Goal: Information Seeking & Learning: Check status

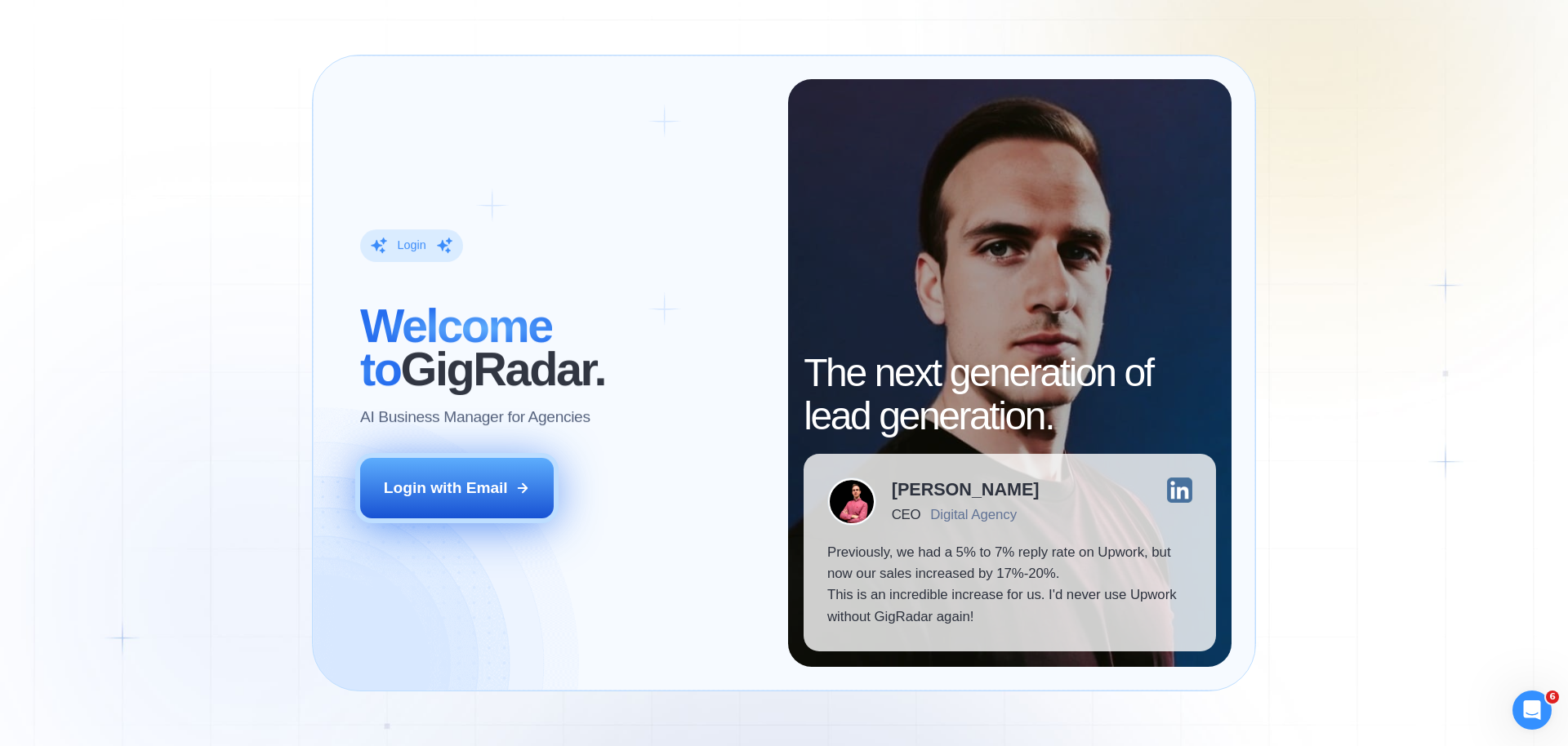
click at [487, 497] on div "Login with Email" at bounding box center [446, 487] width 124 height 21
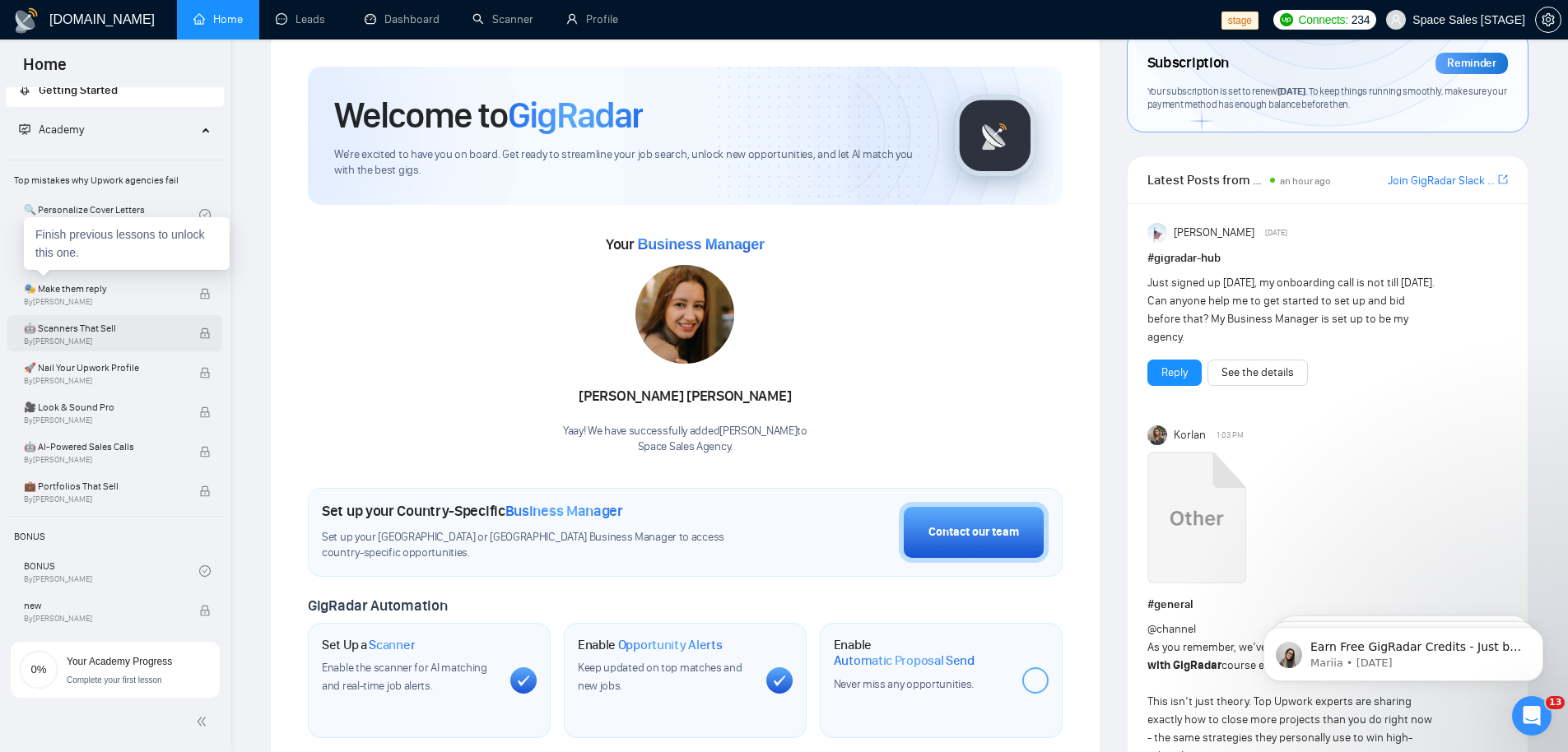
scroll to position [21, 0]
click at [203, 124] on icon at bounding box center [208, 124] width 8 height 0
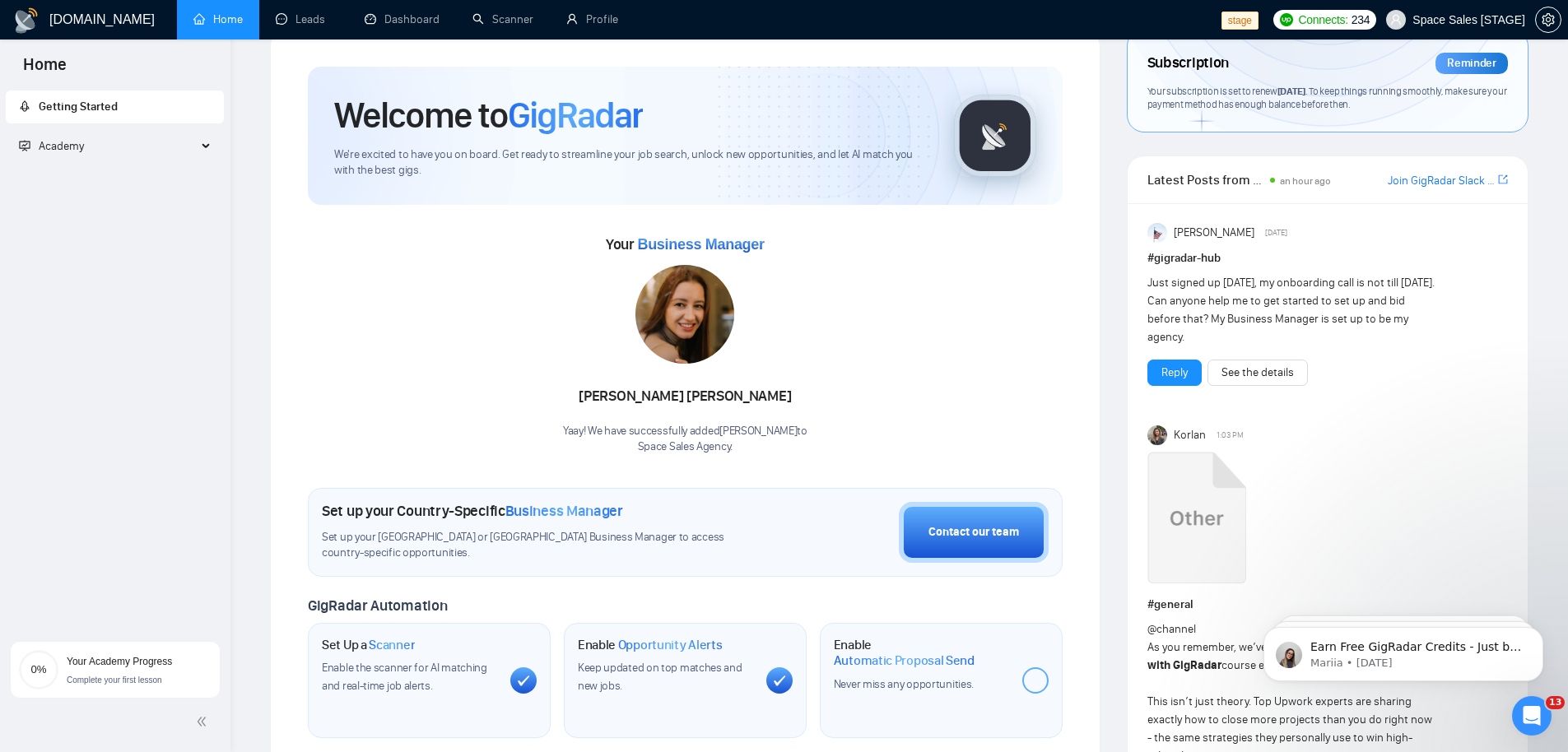
click at [122, 150] on span "Academy" at bounding box center [107, 146] width 178 height 33
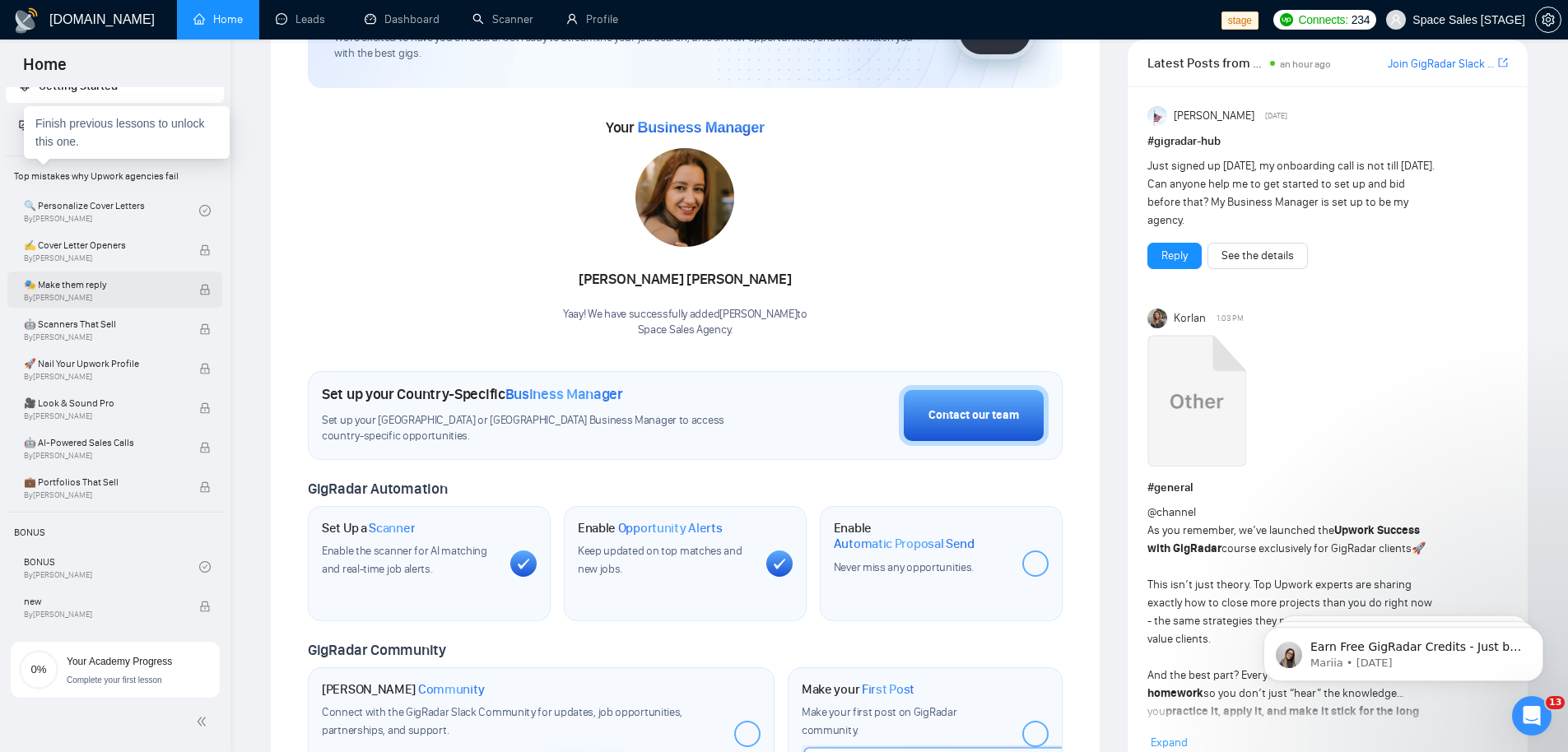
scroll to position [245, 0]
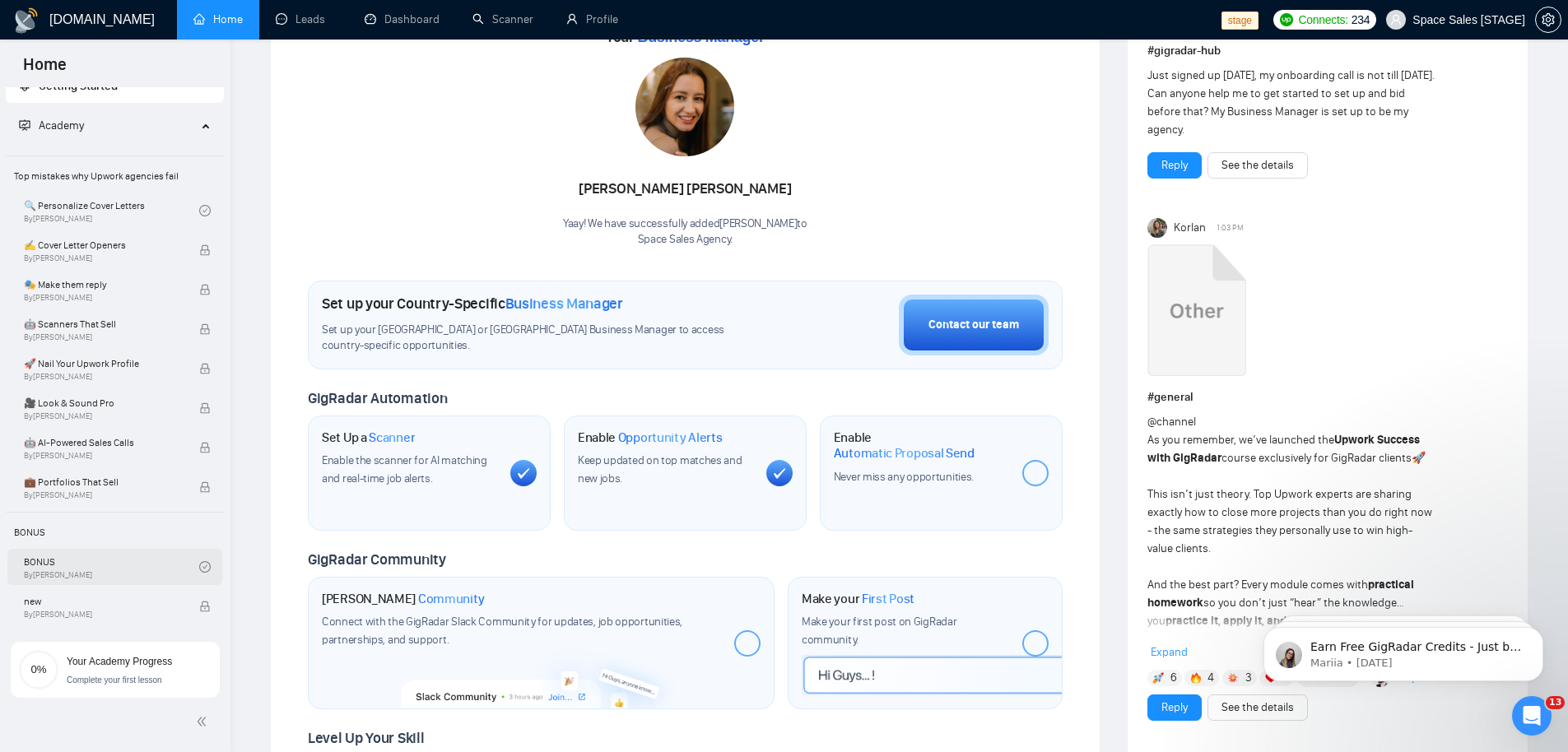
click at [78, 566] on link "BONUS By [PERSON_NAME]" at bounding box center [111, 566] width 176 height 36
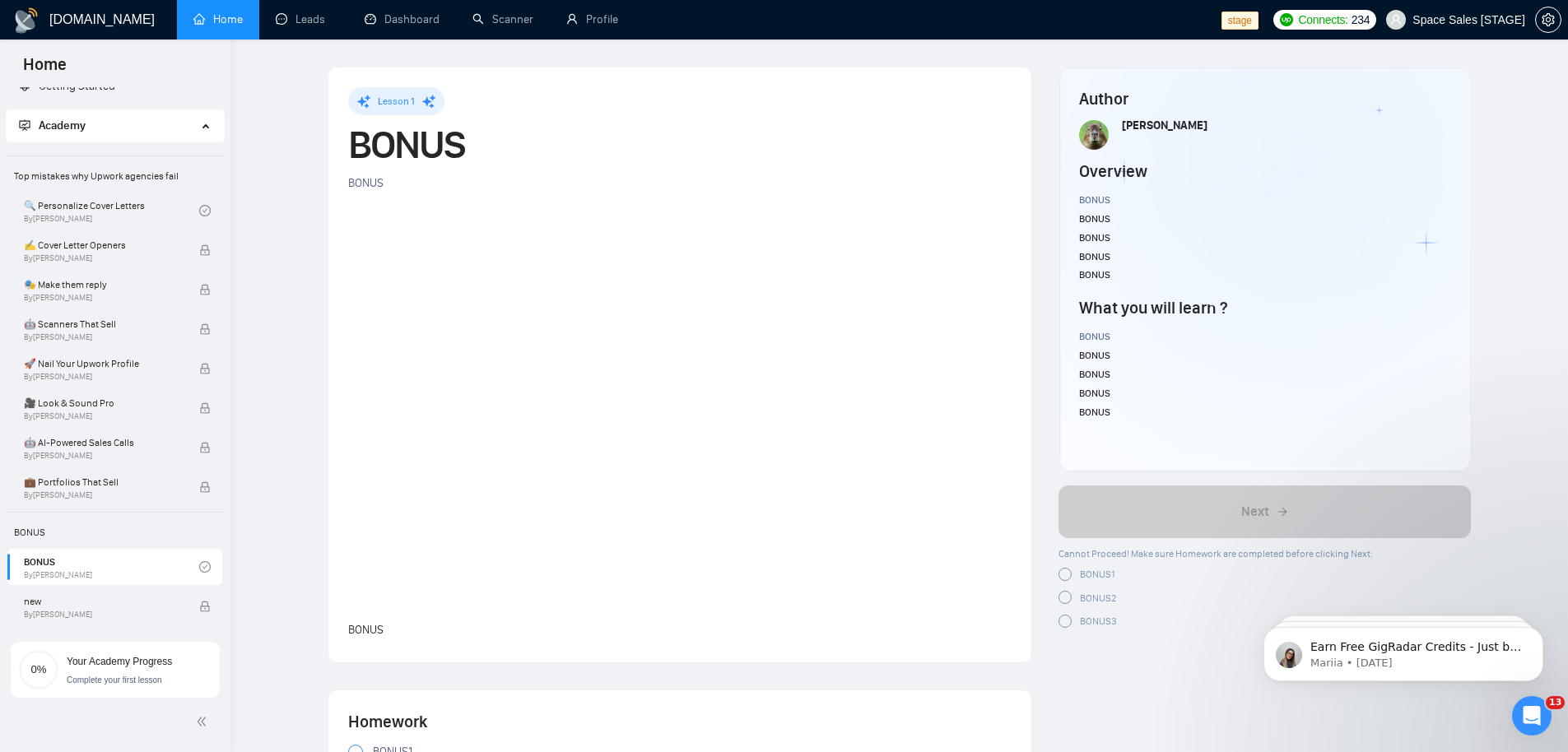
click at [461, 235] on div at bounding box center [679, 405] width 663 height 373
click at [436, 414] on div at bounding box center [679, 405] width 663 height 373
click at [105, 219] on link "🔍 Personalize Cover Letters By [PERSON_NAME]" at bounding box center [111, 210] width 176 height 36
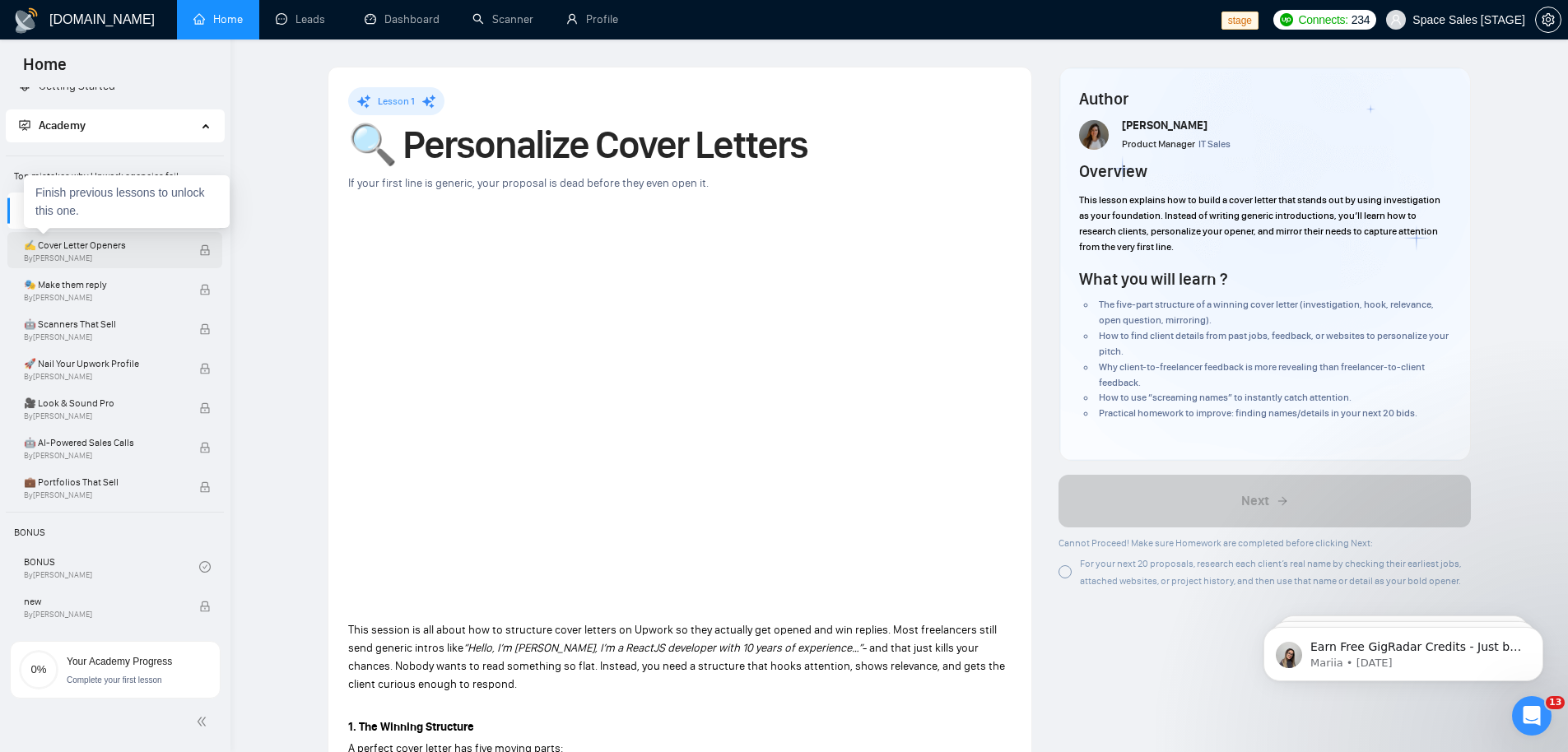
click at [116, 253] on span "By [PERSON_NAME]" at bounding box center [102, 258] width 158 height 10
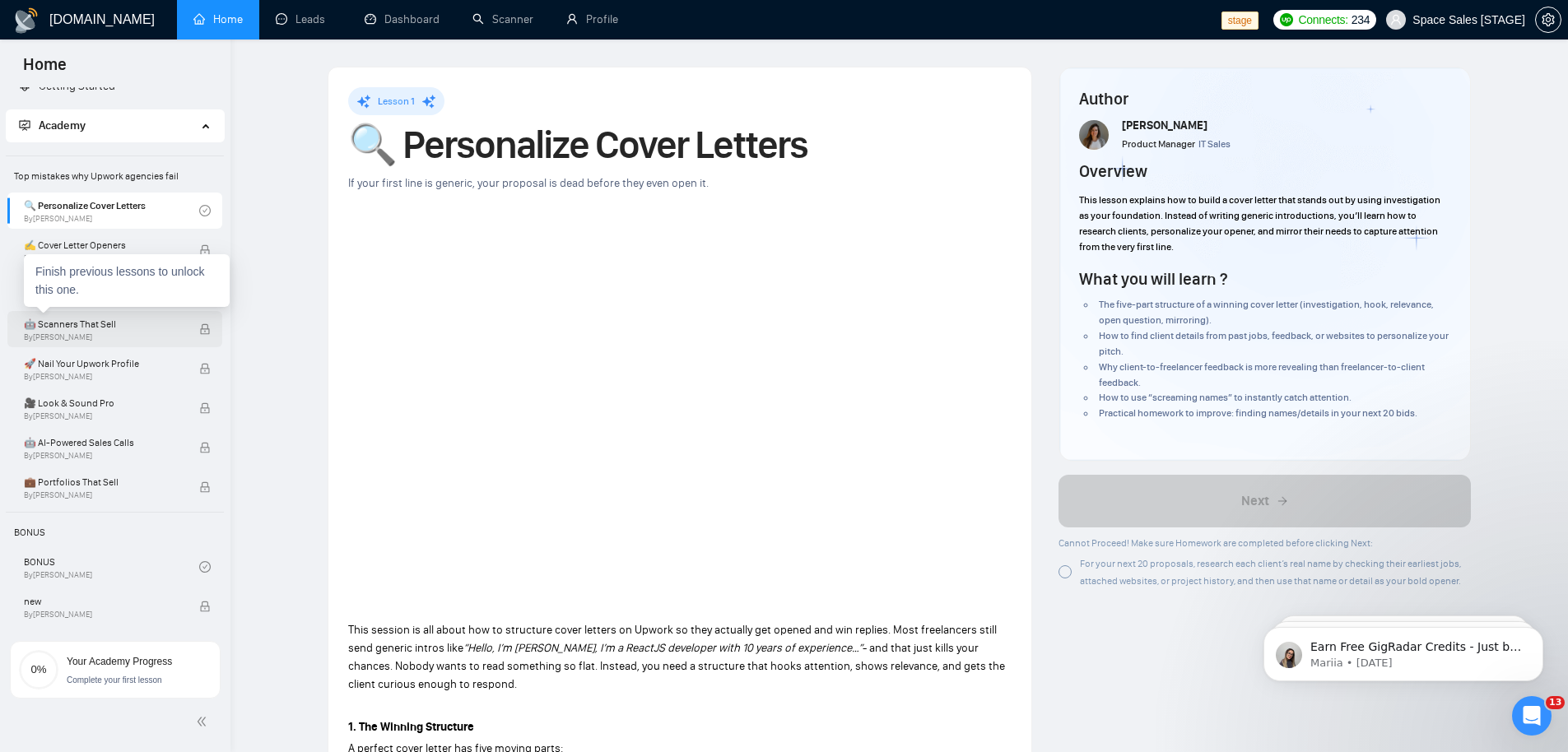
click at [105, 316] on span "🤖 Scanners That Sell" at bounding box center [102, 324] width 158 height 17
click at [93, 327] on span "🤖 Scanners That Sell" at bounding box center [102, 324] width 158 height 17
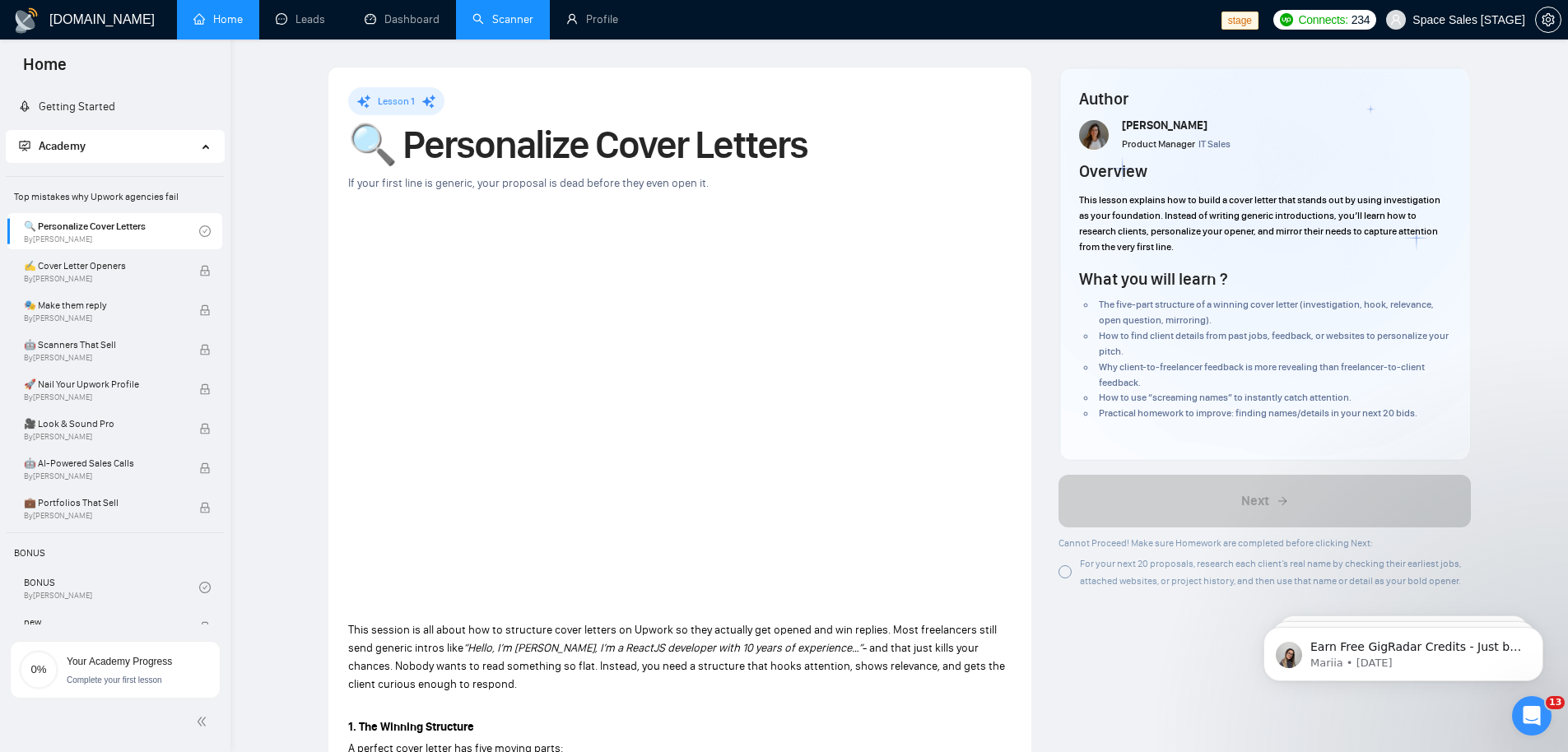
click at [503, 15] on link "Scanner" at bounding box center [503, 19] width 61 height 14
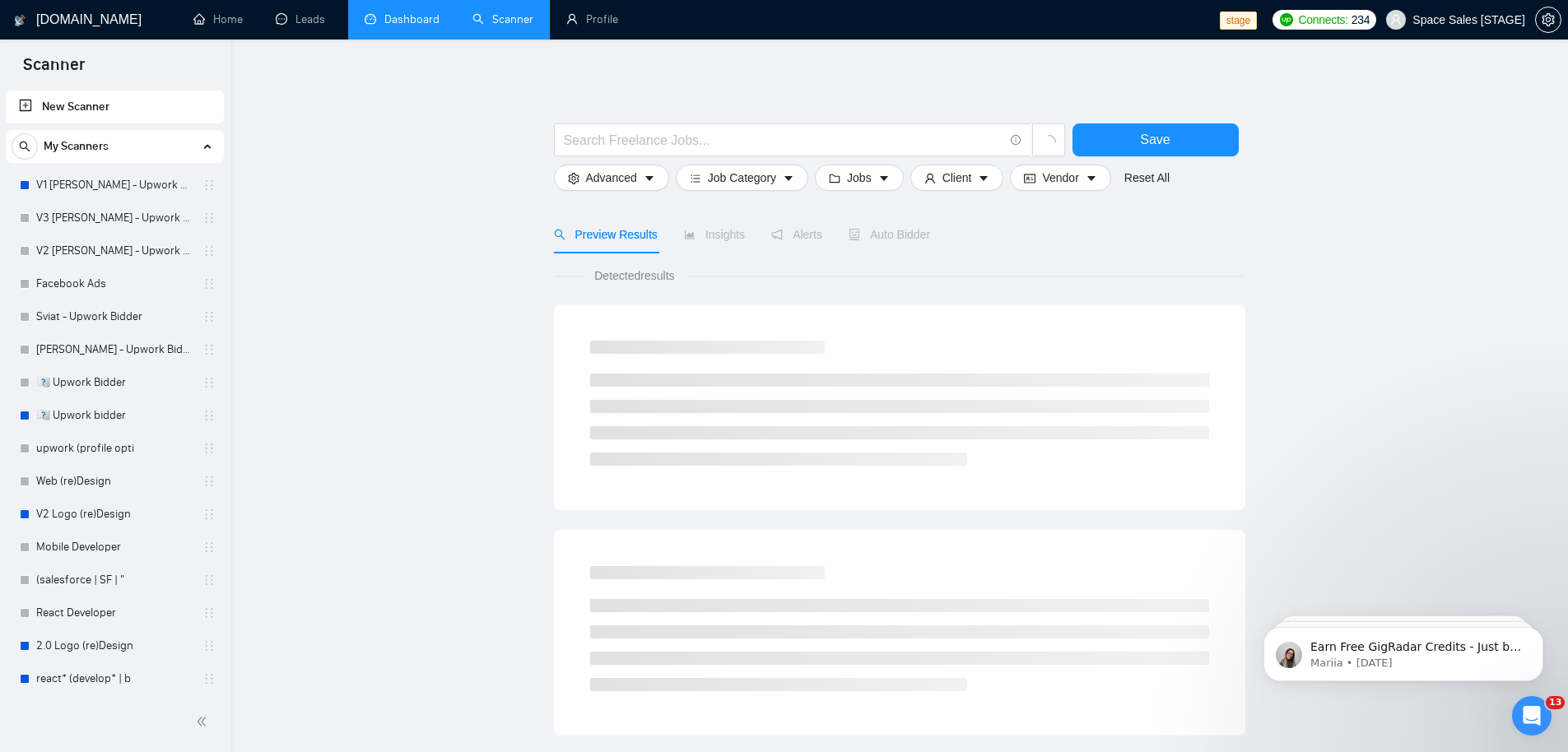
click at [404, 13] on link "Dashboard" at bounding box center [402, 19] width 75 height 14
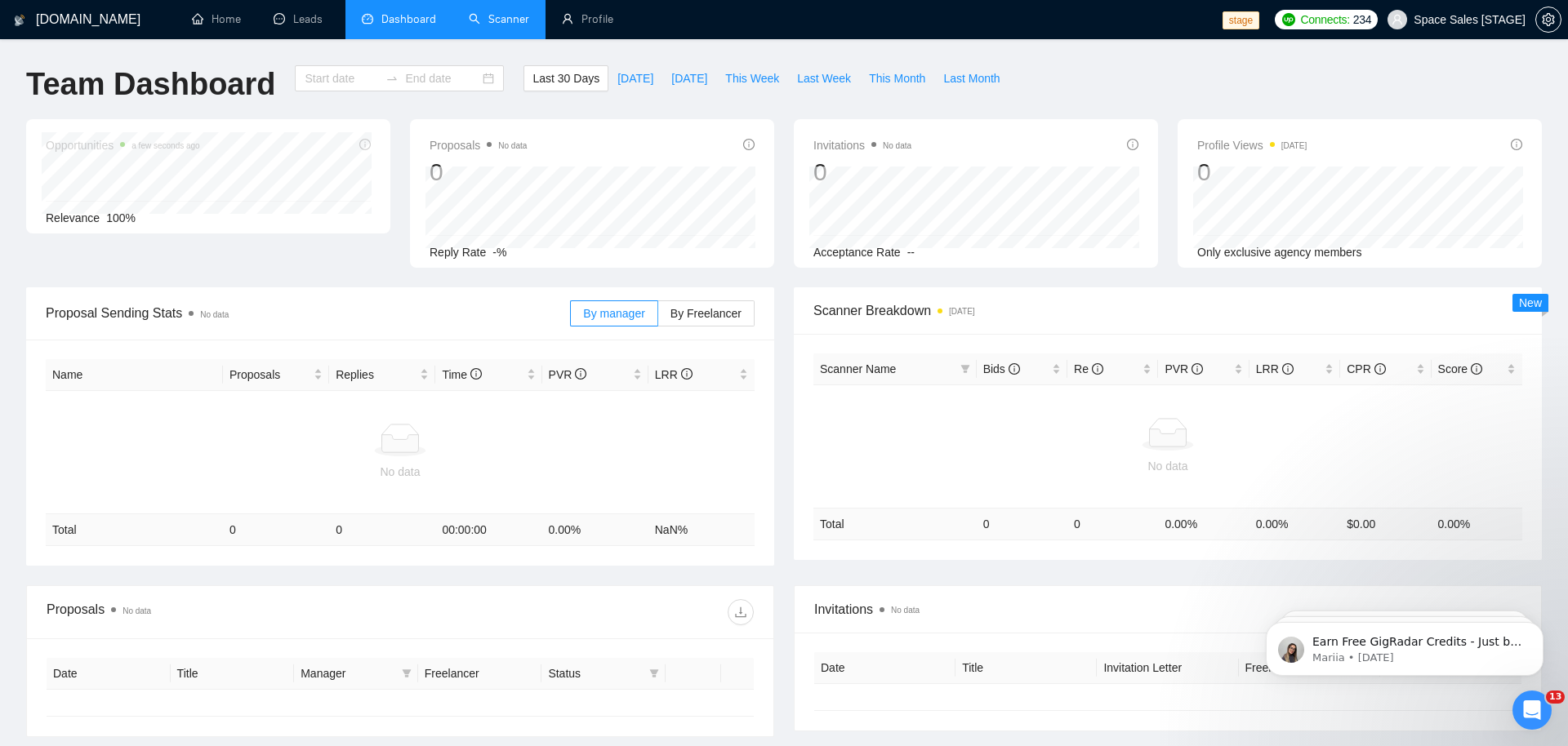
type input "[DATE]"
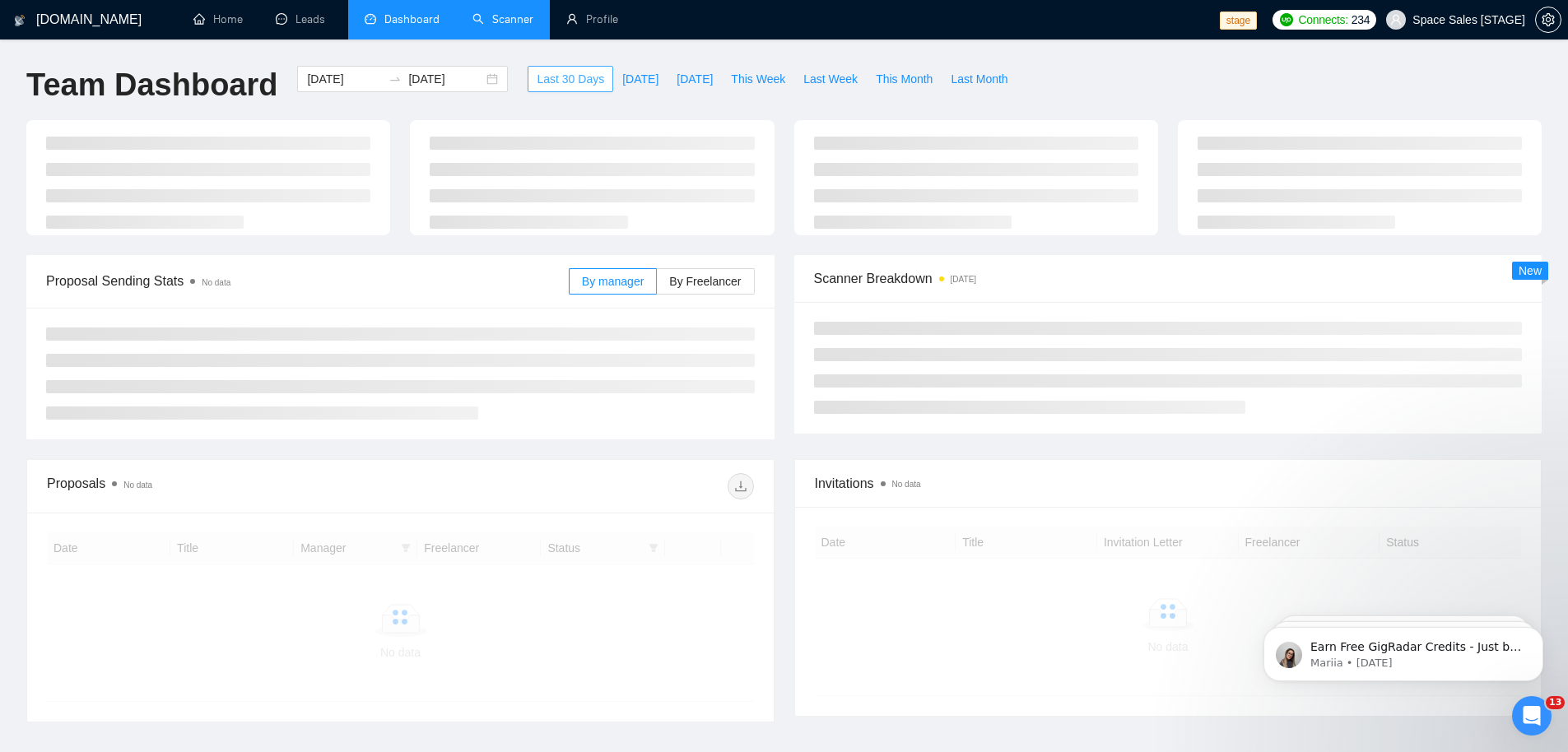
click at [568, 82] on span "Last 30 Days" at bounding box center [570, 78] width 68 height 18
click at [447, 83] on input "[DATE]" at bounding box center [446, 78] width 75 height 18
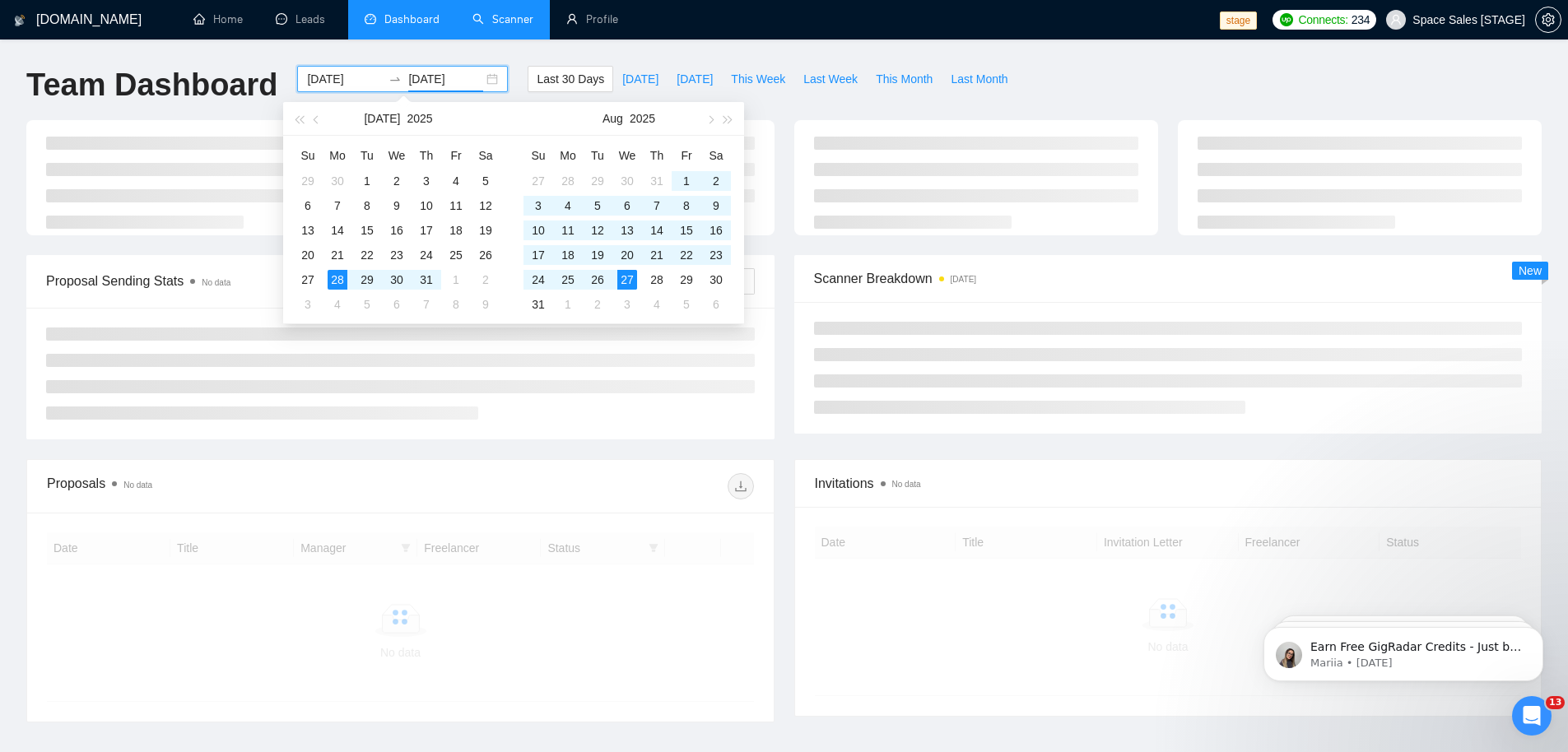
click at [479, 78] on div "[DATE] [DATE]" at bounding box center [403, 78] width 211 height 26
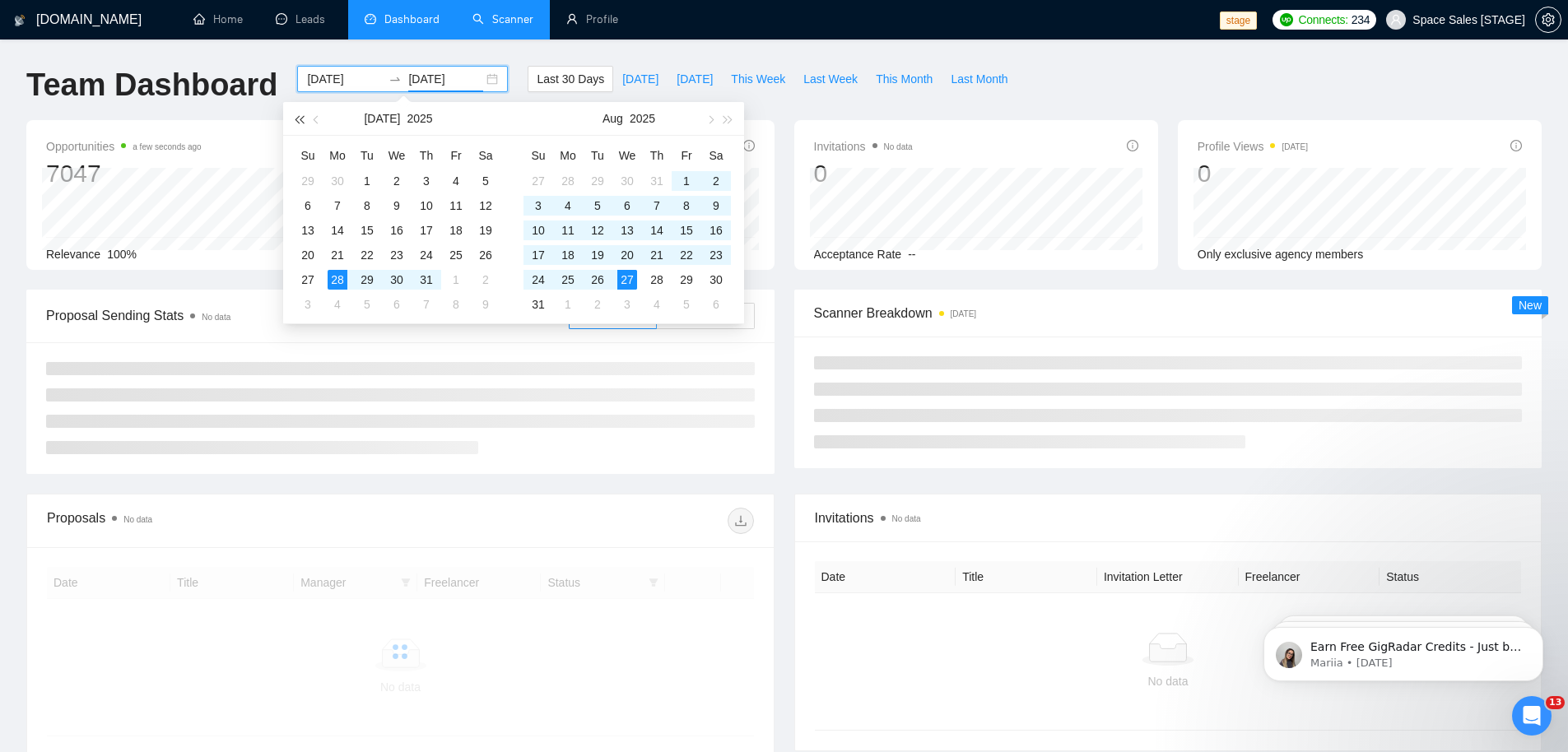
click at [296, 120] on span "button" at bounding box center [299, 120] width 8 height 8
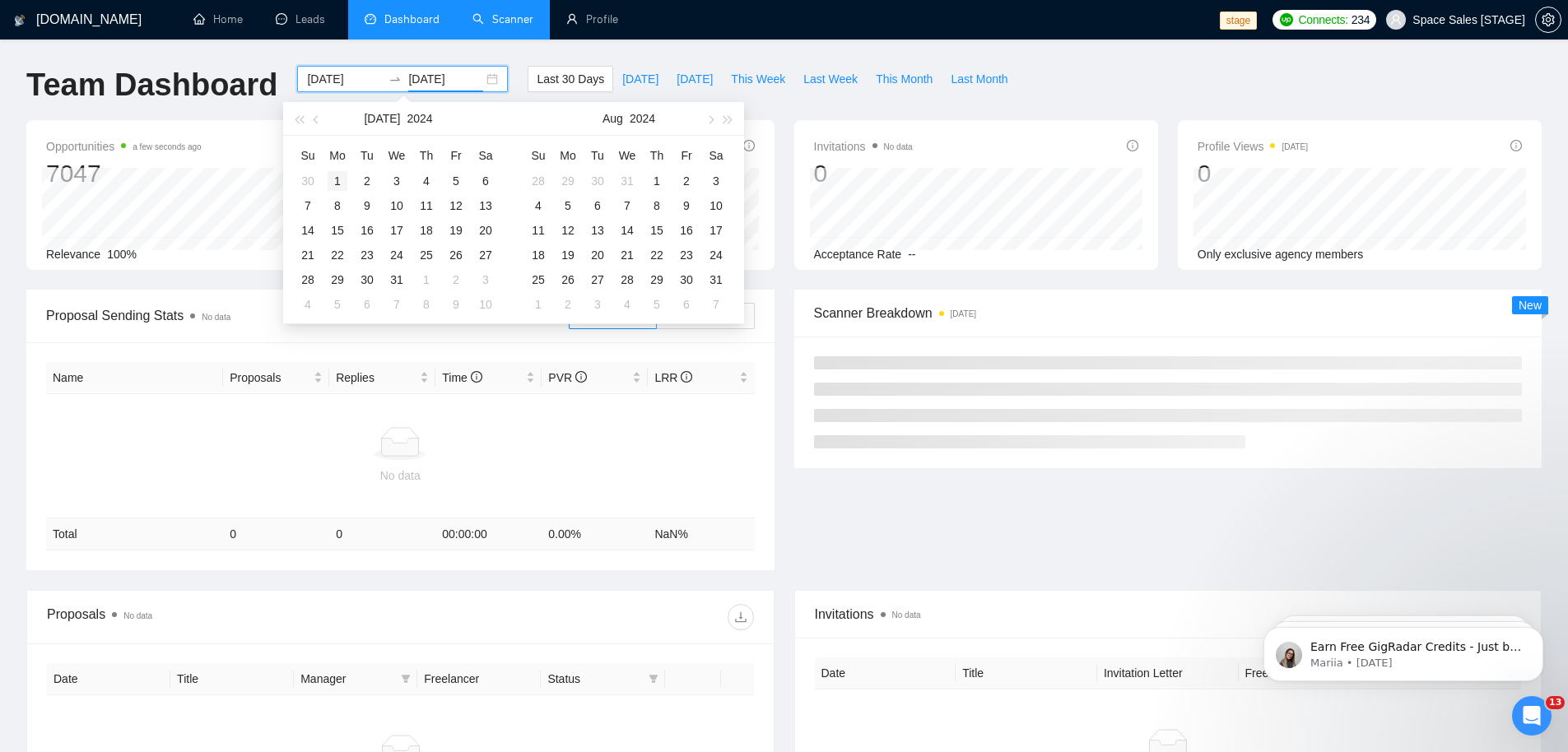
type input "[DATE]"
click at [337, 179] on div "1" at bounding box center [337, 181] width 19 height 19
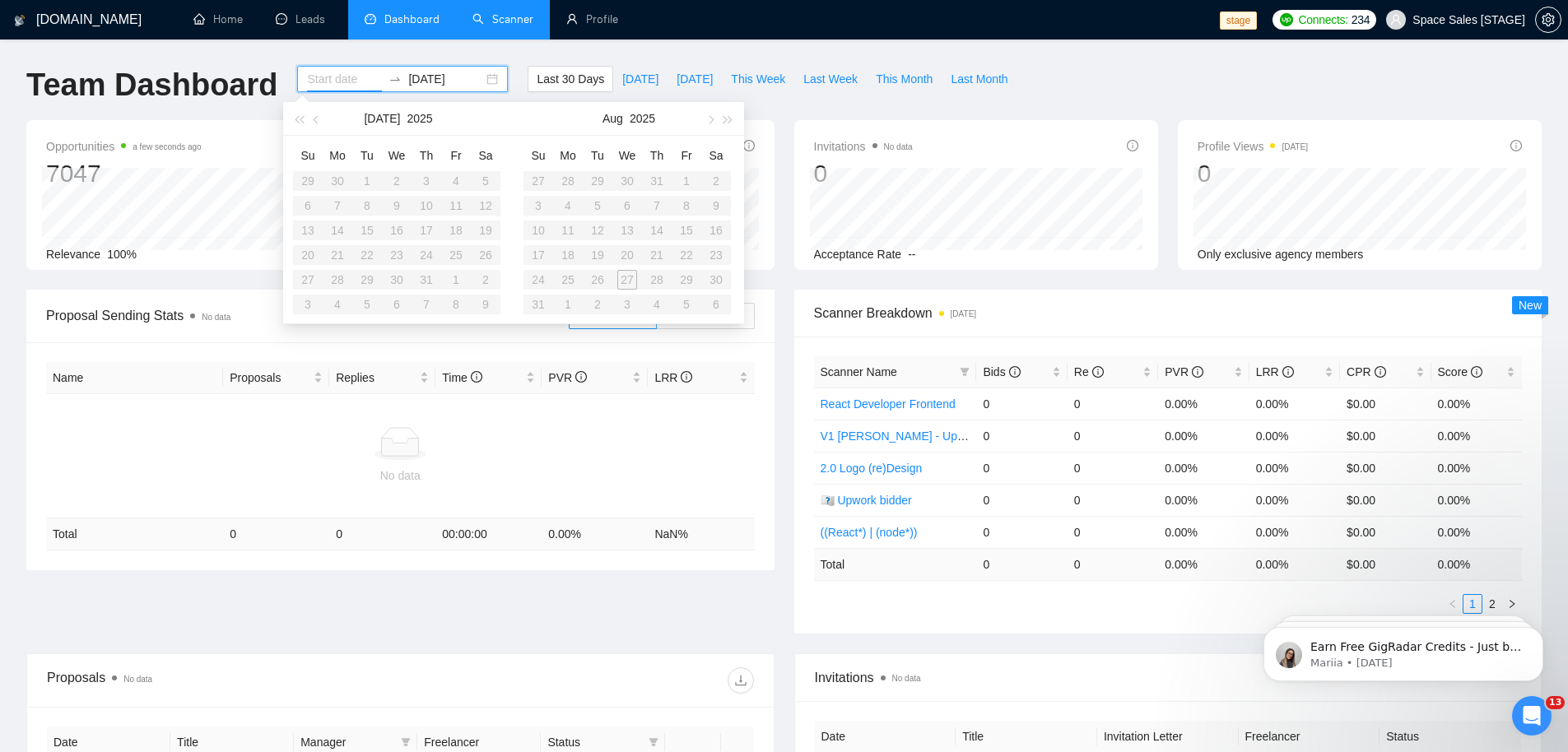
drag, startPoint x: 304, startPoint y: 184, endPoint x: 316, endPoint y: 148, distance: 37.9
click at [305, 184] on table "Su Mo Tu We Th Fr Sa 29 30 1 2 3 4 5 6 7 8 9 10 11 12 13 14 15 16 17 18 19 20 2…" at bounding box center [397, 230] width 208 height 175
click at [319, 117] on span "button" at bounding box center [318, 120] width 8 height 8
click at [313, 173] on table "Su Mo Tu We Th Fr Sa 27 28 29 30 1 2 3 4 5 6 7 8 9 10 11 12 13 14 15 16 17 18 1…" at bounding box center [397, 230] width 208 height 175
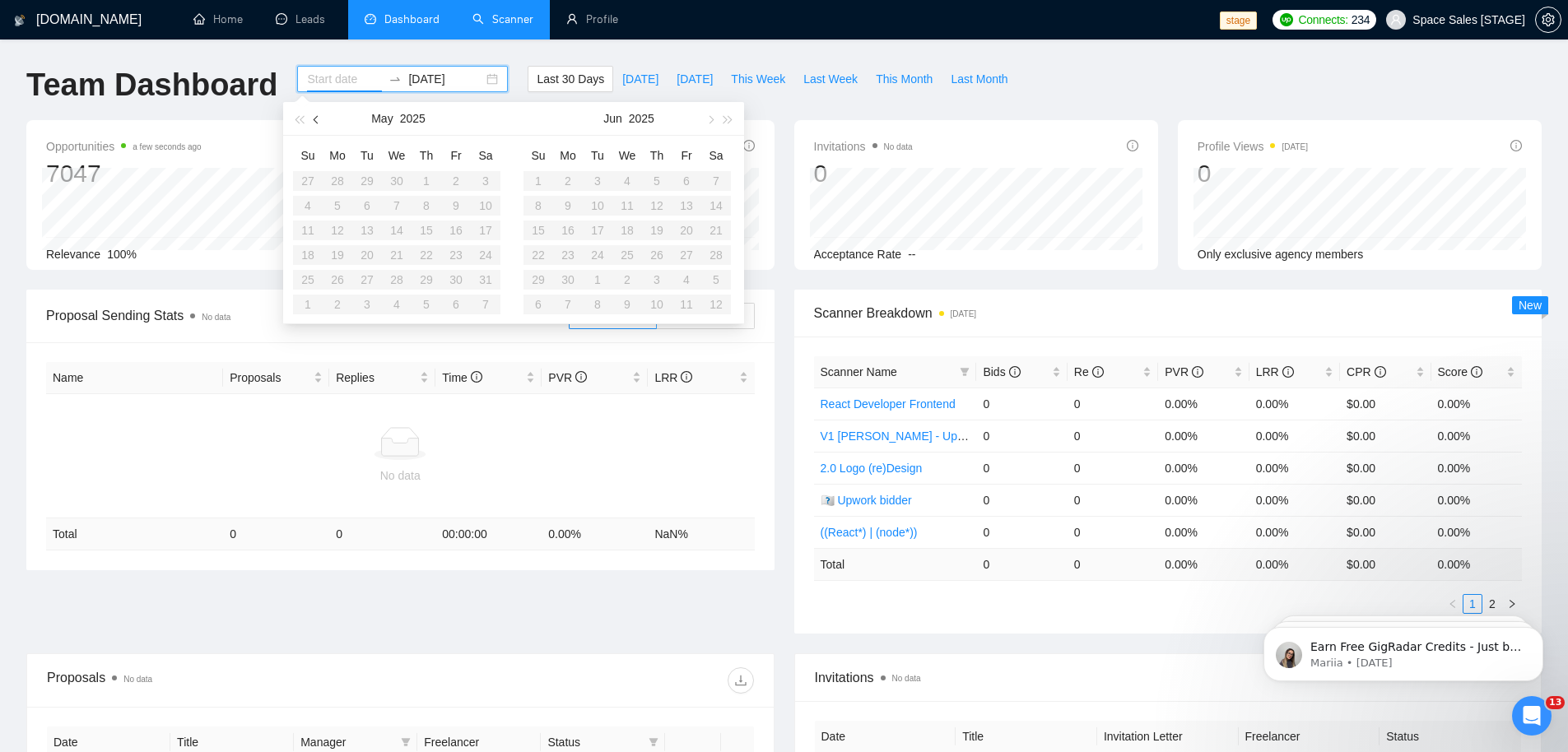
click at [315, 116] on button "button" at bounding box center [316, 118] width 18 height 33
click at [316, 116] on span "button" at bounding box center [318, 120] width 8 height 8
click at [299, 120] on span "button" at bounding box center [299, 120] width 8 height 8
type input "[DATE]"
click at [313, 207] on div "3" at bounding box center [307, 205] width 19 height 19
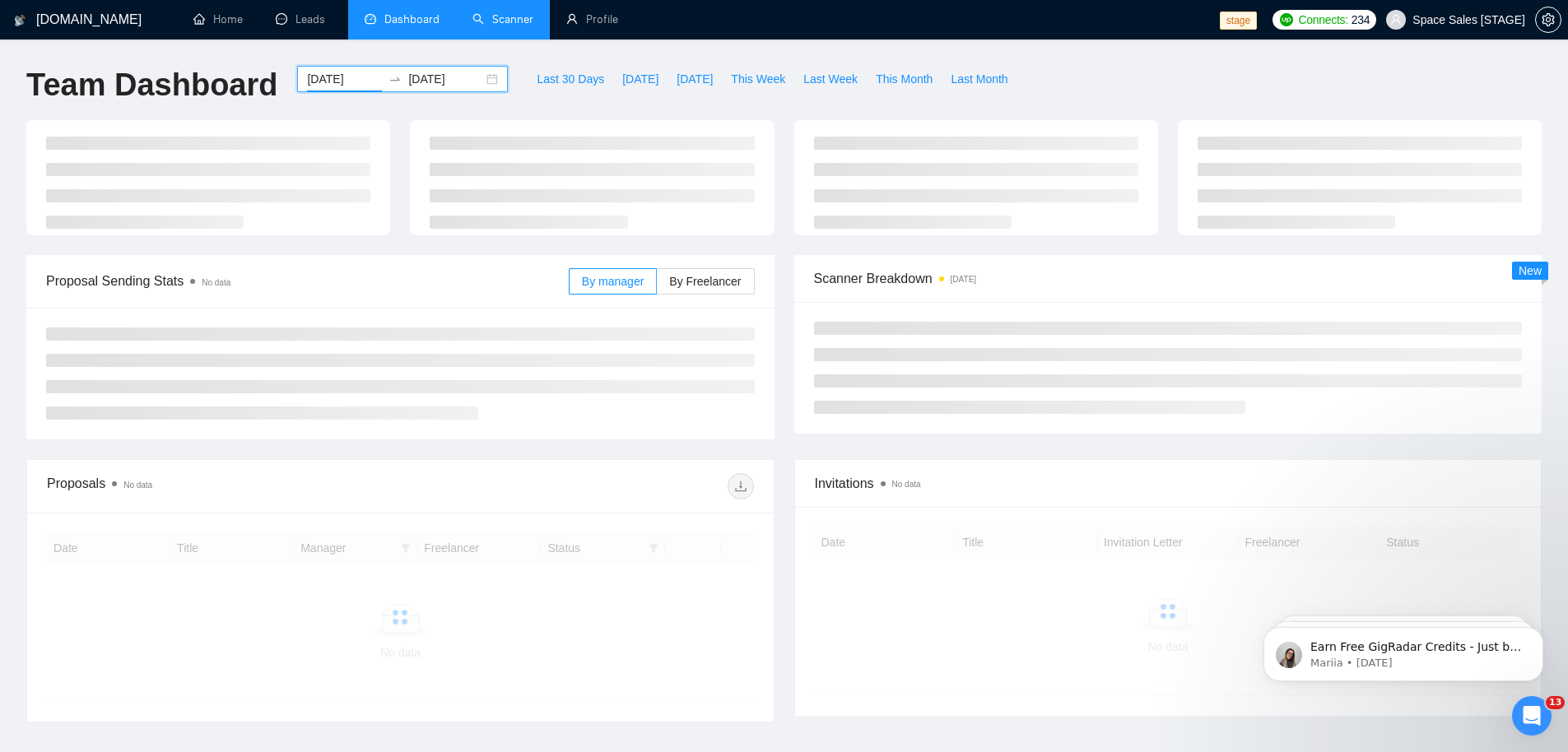
click at [439, 78] on input "[DATE]" at bounding box center [446, 78] width 75 height 18
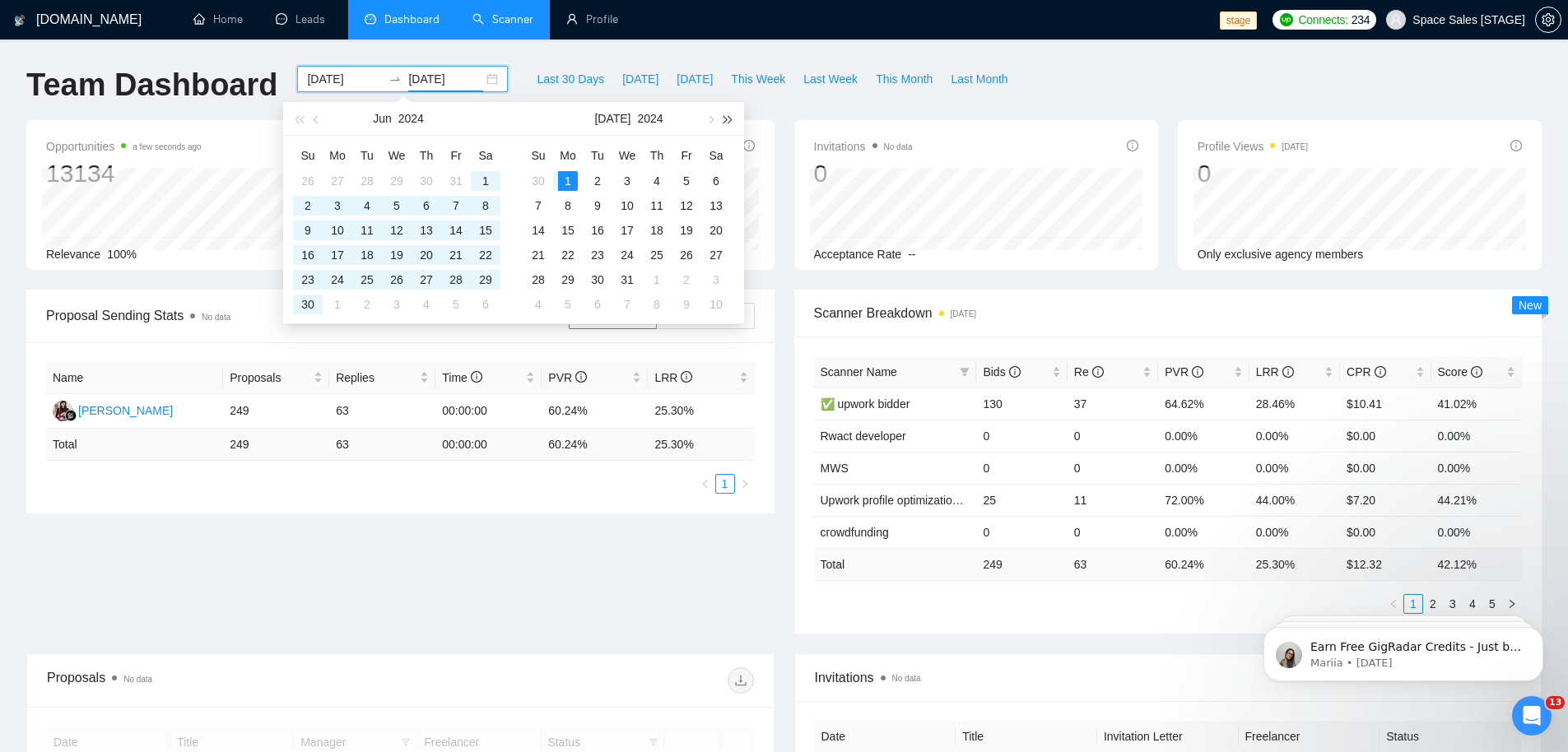
click at [730, 119] on span "button" at bounding box center [728, 120] width 8 height 8
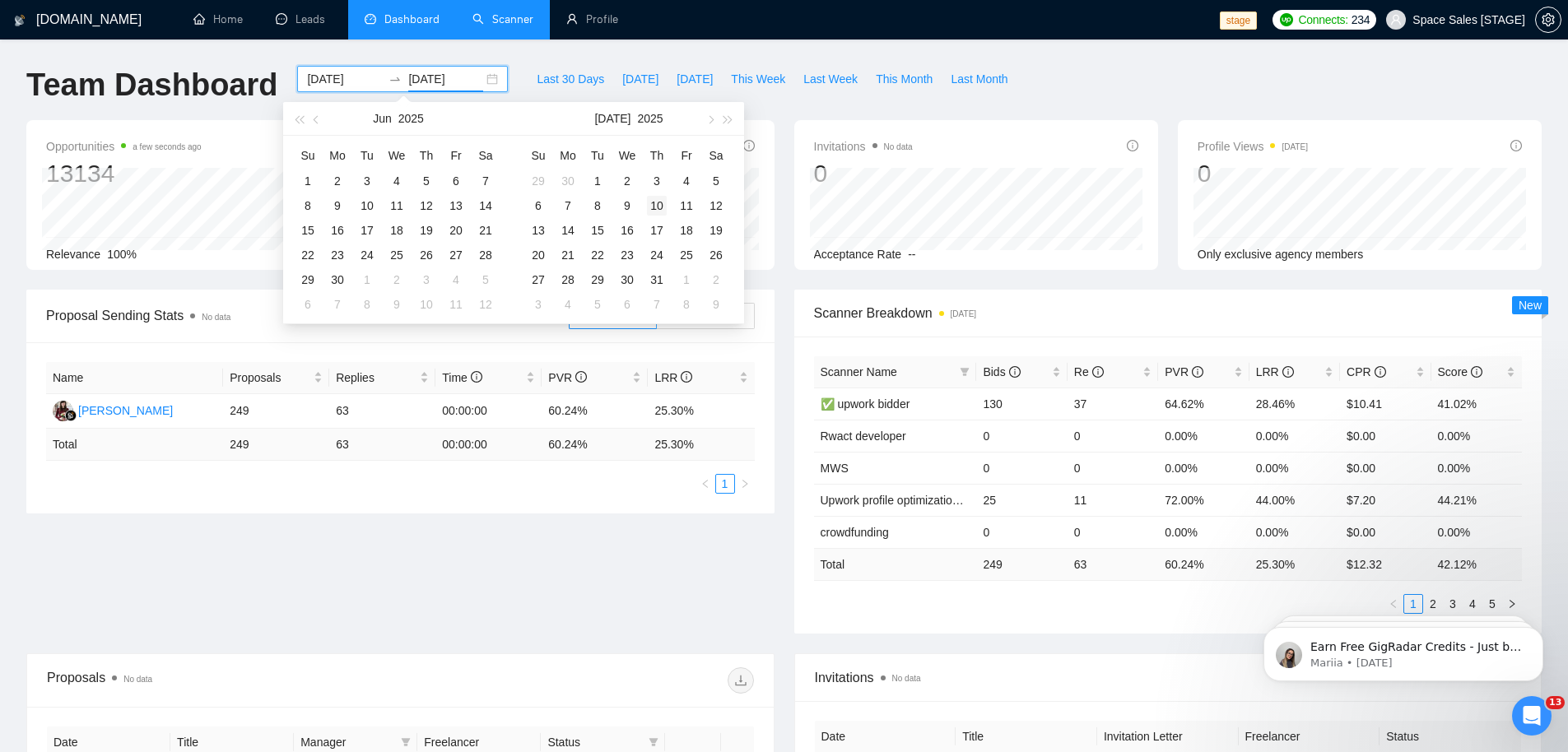
type input "[DATE]"
click at [658, 208] on div "10" at bounding box center [656, 205] width 19 height 19
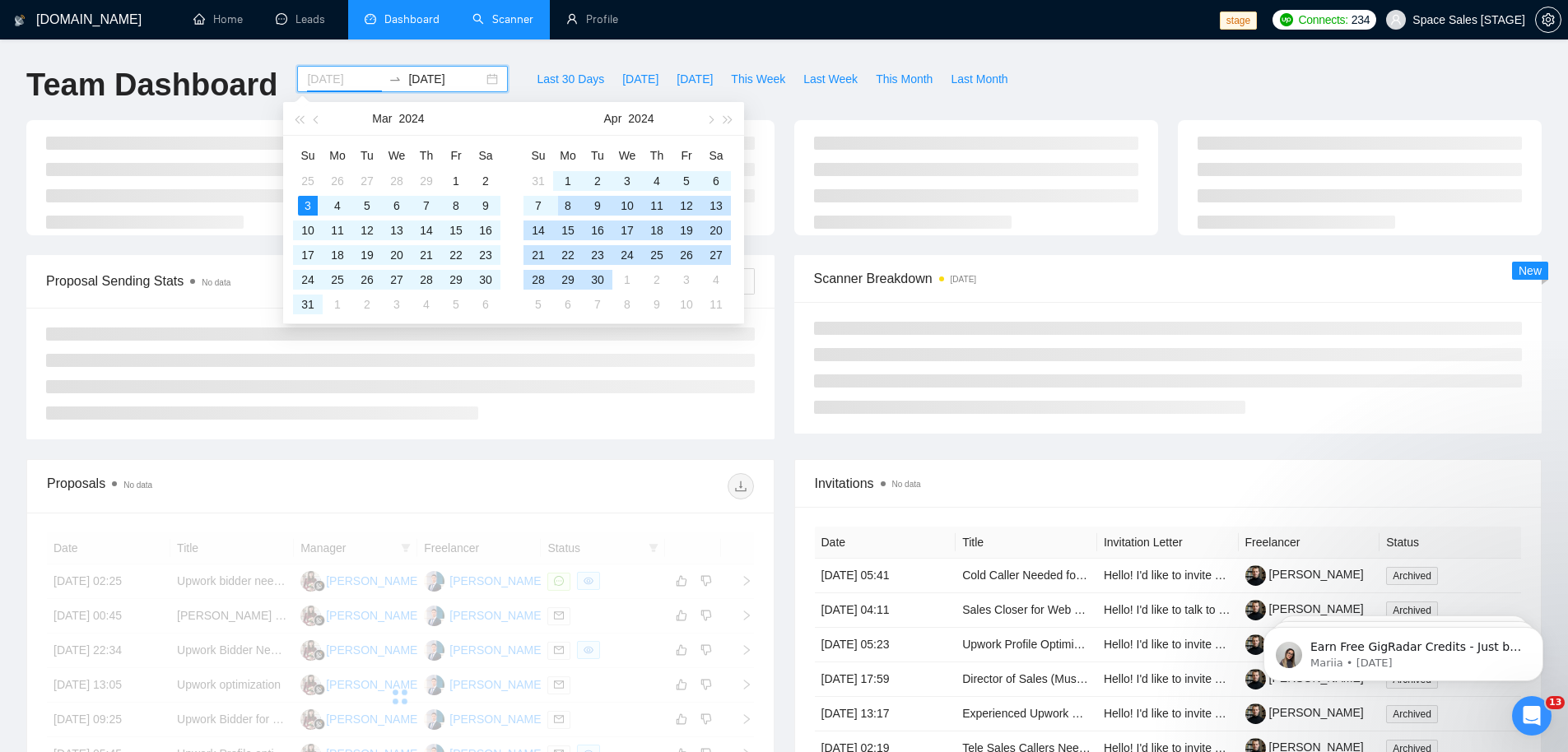
type input "[DATE]"
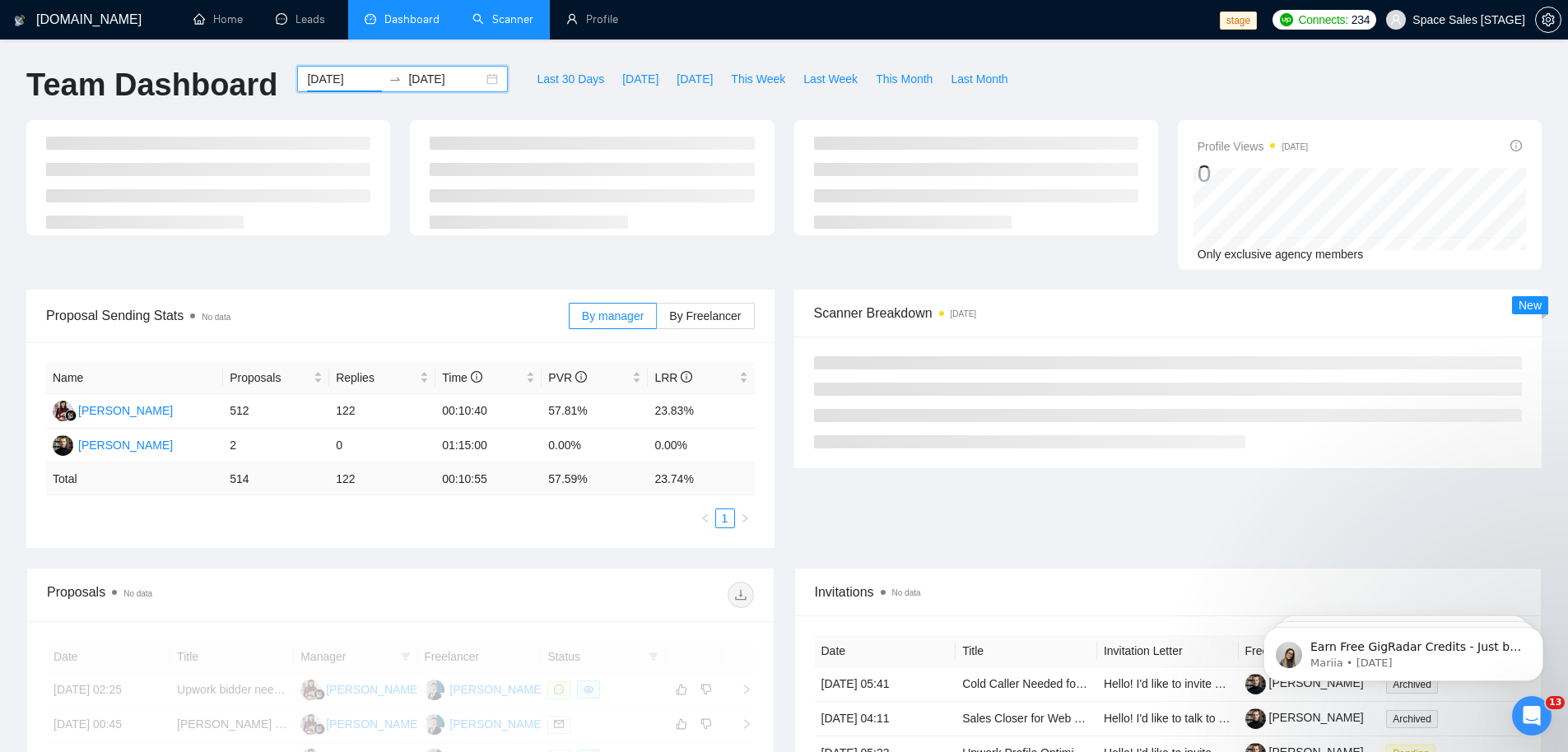
click at [385, 55] on div "[DOMAIN_NAME] Home Leads Dashboard Scanner Profile stage Connects: 234 Space Sa…" at bounding box center [784, 609] width 1568 height 1219
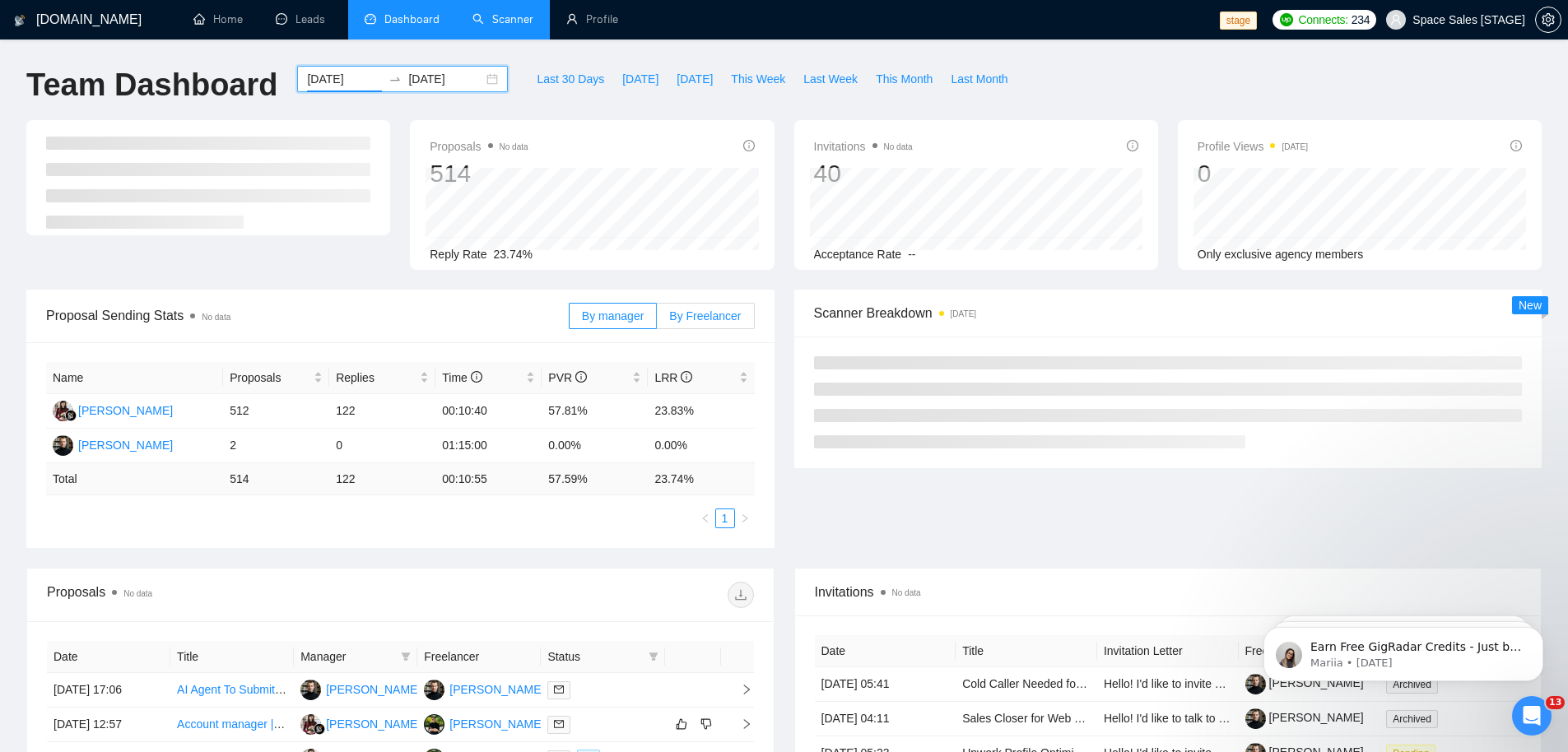
click at [707, 313] on span "By Freelancer" at bounding box center [705, 316] width 72 height 14
click at [657, 320] on input "By Freelancer" at bounding box center [657, 320] width 0 height 0
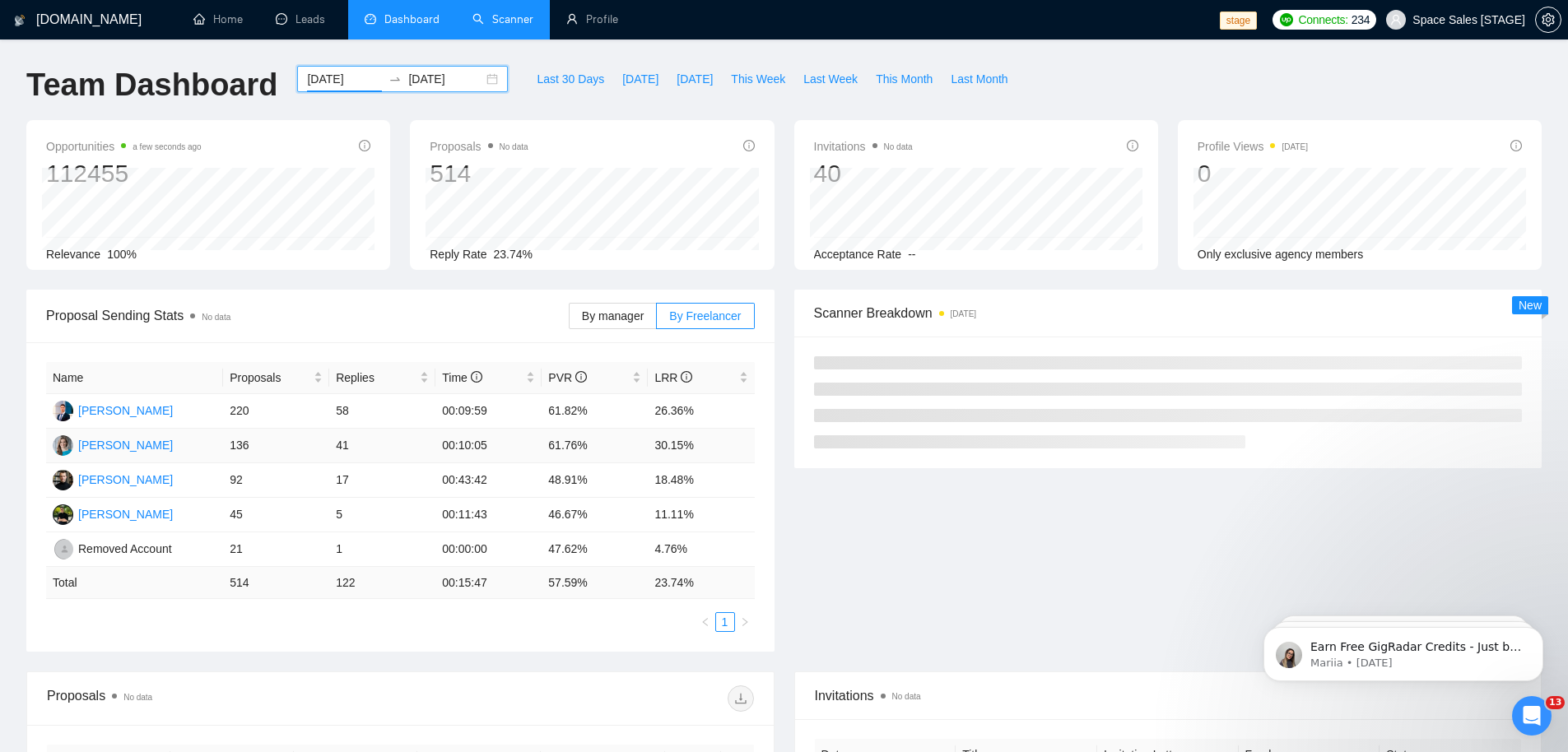
click at [104, 446] on div "[PERSON_NAME]" at bounding box center [126, 445] width 95 height 18
